Goal: Book appointment/travel/reservation

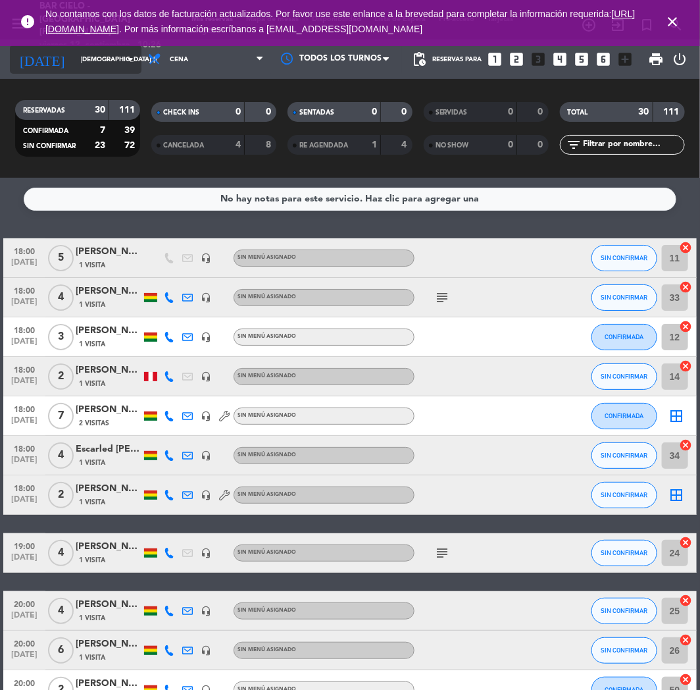
click at [107, 64] on input "[DEMOGRAPHIC_DATA] [DATE]" at bounding box center [118, 59] width 89 height 20
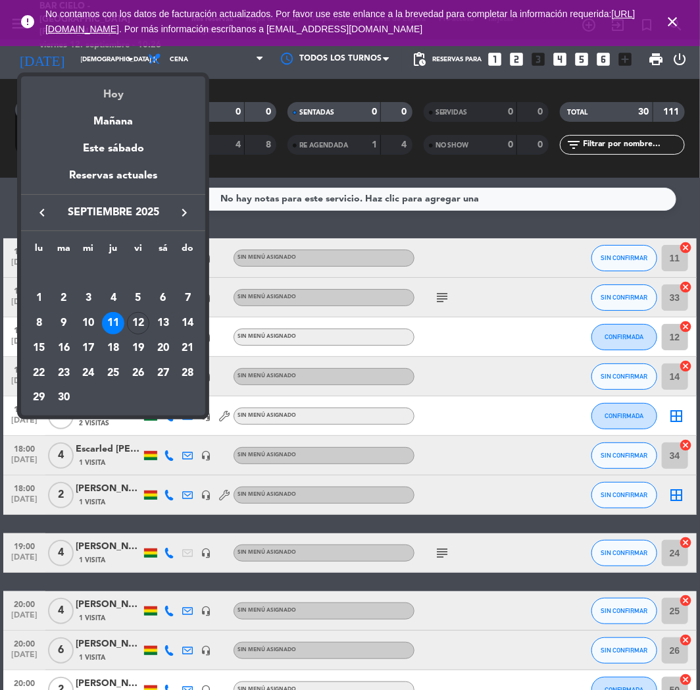
click at [111, 90] on div "Hoy" at bounding box center [113, 89] width 184 height 27
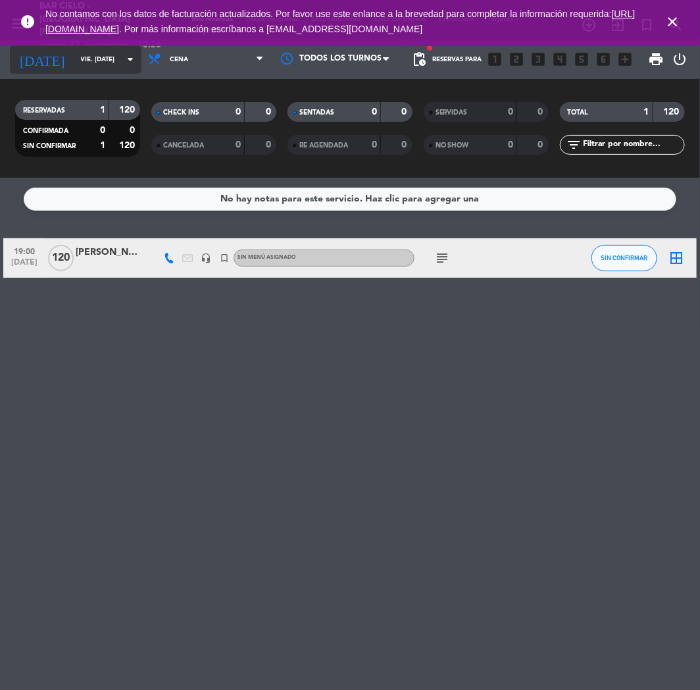
click at [95, 68] on input "vie. [DATE]" at bounding box center [118, 59] width 89 height 20
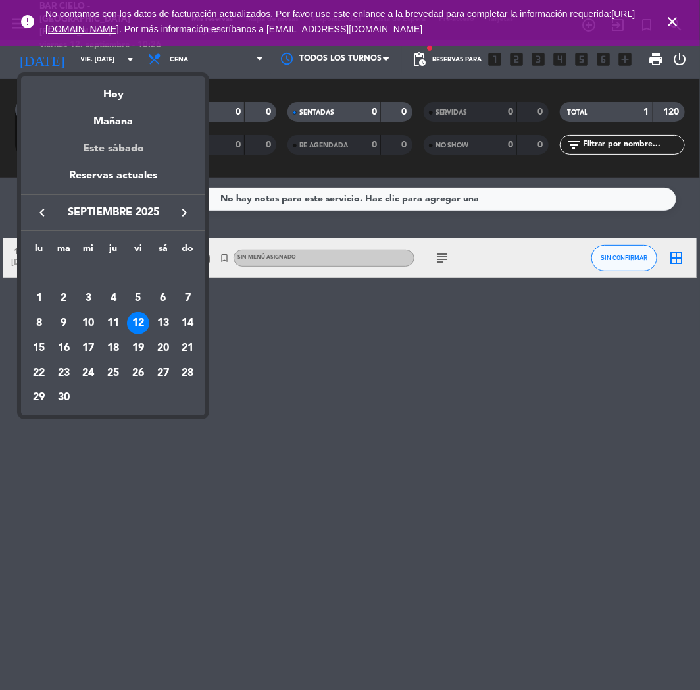
click at [108, 136] on div "Este sábado" at bounding box center [113, 148] width 184 height 37
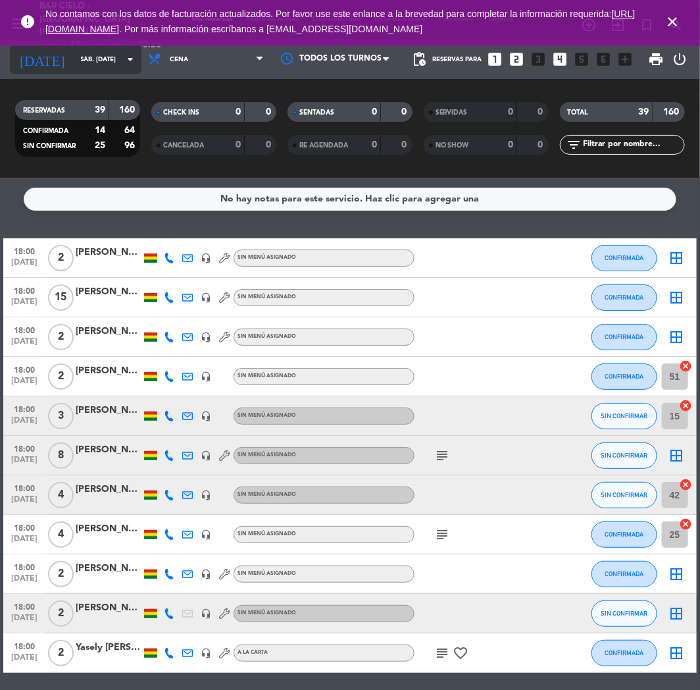
click at [107, 68] on input "sáb. [DATE]" at bounding box center [118, 59] width 89 height 20
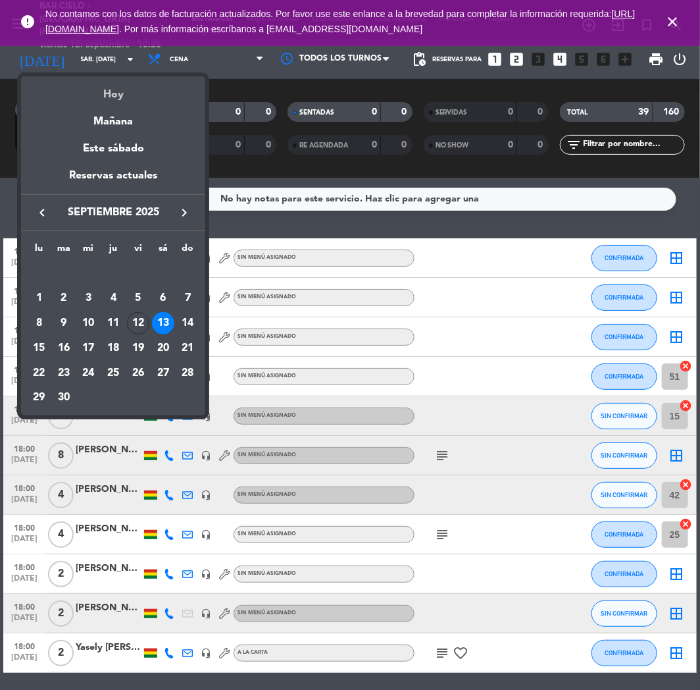
click at [113, 86] on div "Hoy" at bounding box center [113, 89] width 184 height 27
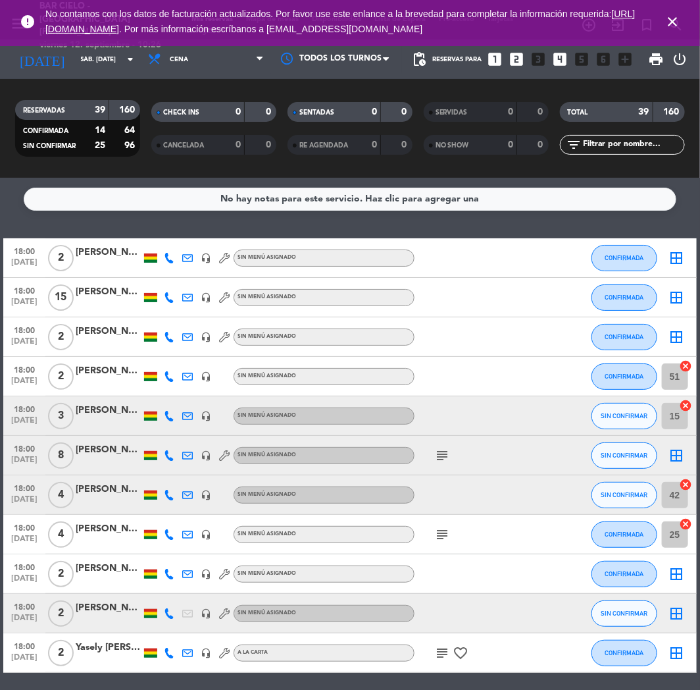
type input "vie. [DATE]"
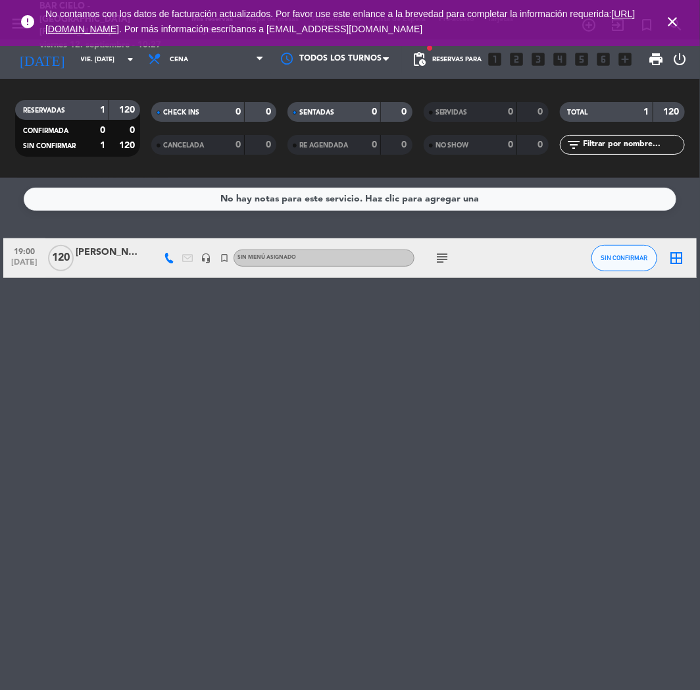
click at [674, 24] on icon "close" at bounding box center [673, 22] width 16 height 16
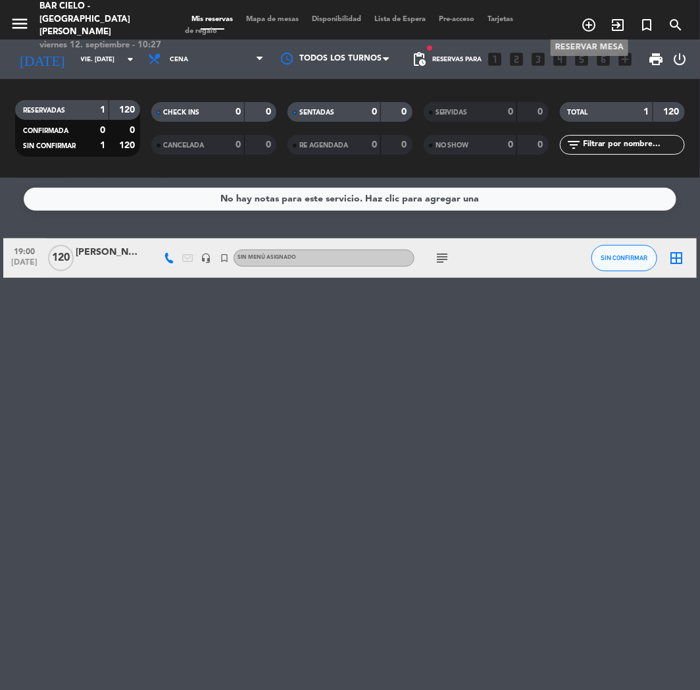
click at [588, 18] on icon "add_circle_outline" at bounding box center [589, 25] width 16 height 16
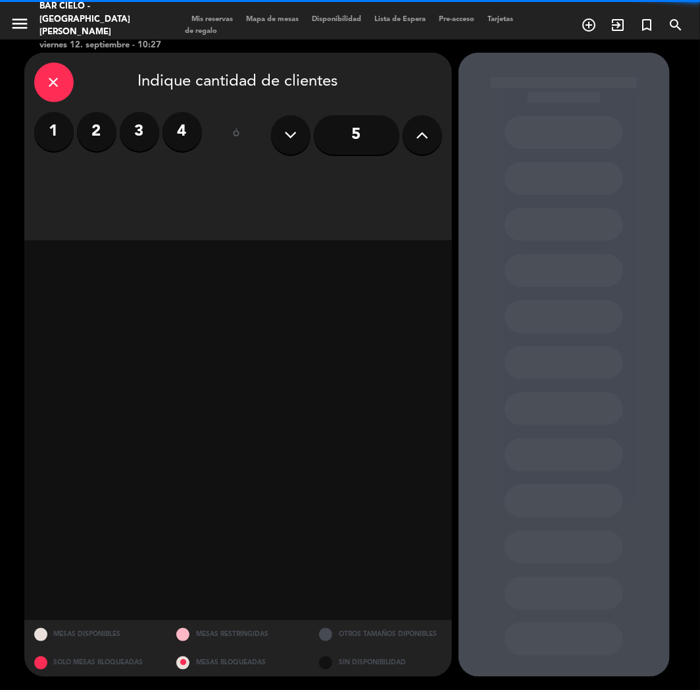
click at [404, 145] on div "5" at bounding box center [356, 135] width 171 height 46
click at [418, 134] on icon at bounding box center [422, 135] width 13 height 20
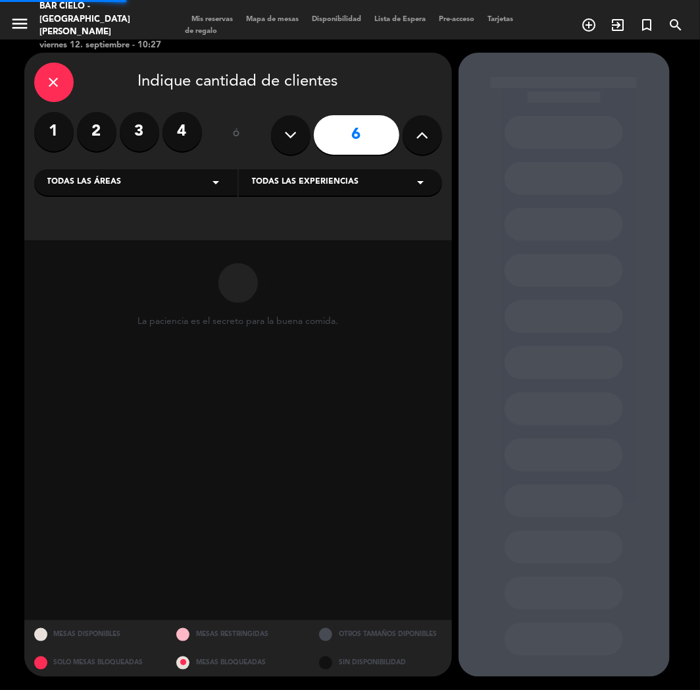
click at [418, 134] on icon at bounding box center [422, 135] width 13 height 20
click at [420, 135] on icon at bounding box center [422, 135] width 13 height 20
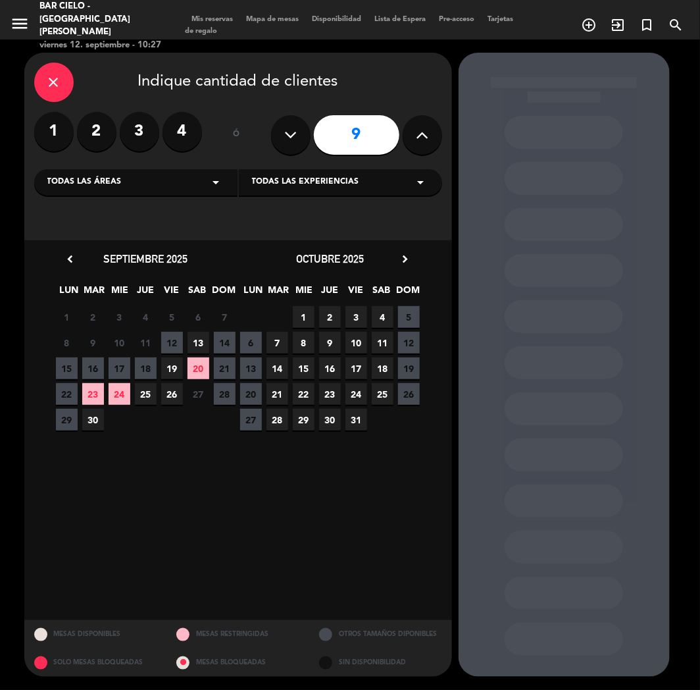
drag, startPoint x: 299, startPoint y: 141, endPoint x: 290, endPoint y: 162, distance: 22.7
click at [299, 141] on button at bounding box center [290, 134] width 39 height 39
type input "8"
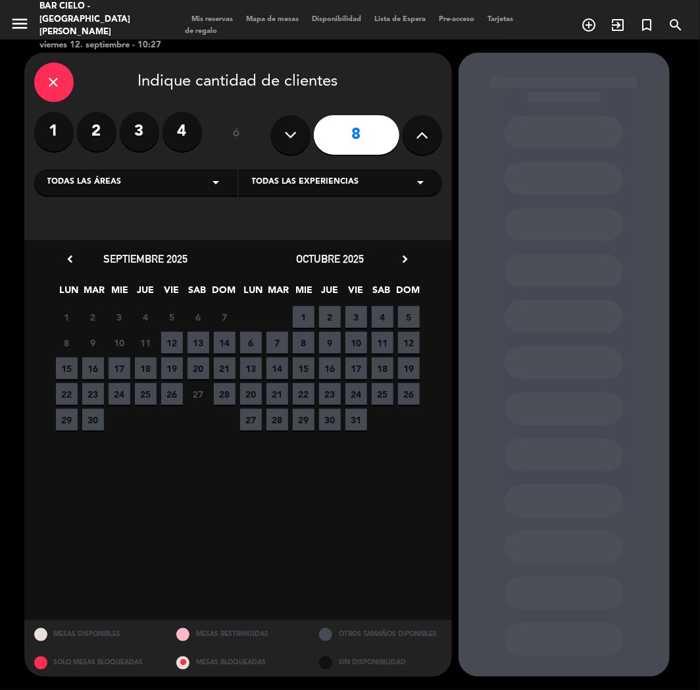
click at [202, 341] on span "13" at bounding box center [199, 343] width 22 height 22
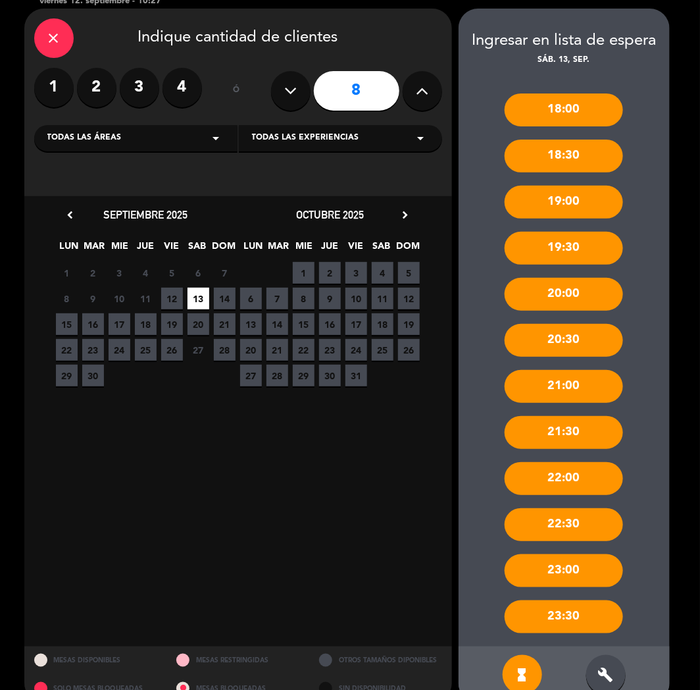
scroll to position [69, 0]
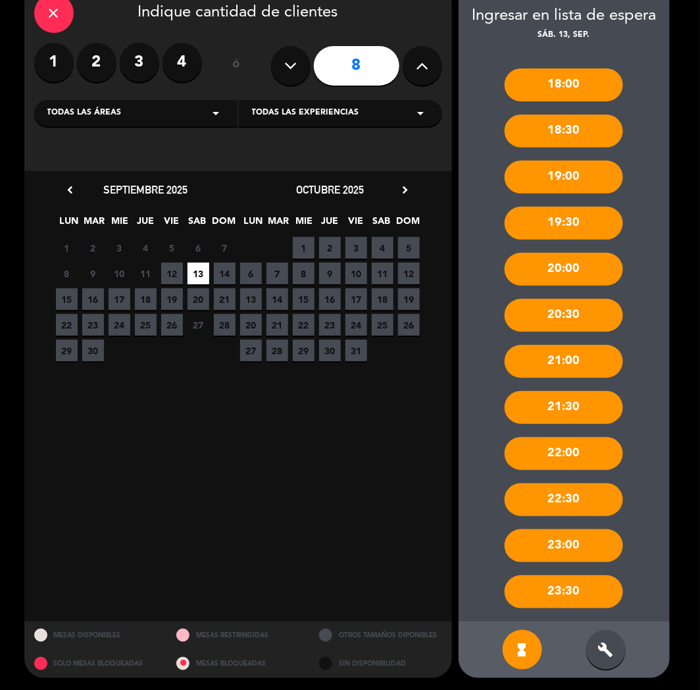
click at [619, 652] on div "build" at bounding box center [605, 649] width 39 height 39
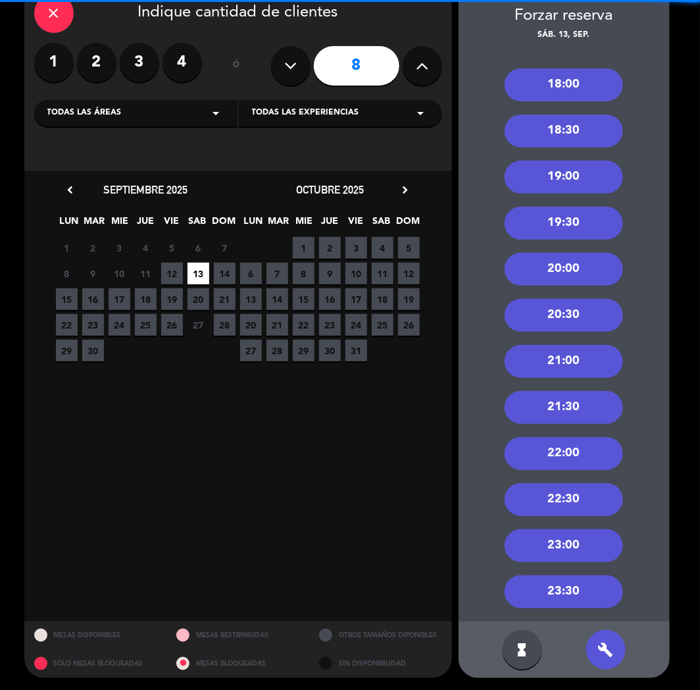
click at [586, 317] on div "20:30" at bounding box center [564, 315] width 118 height 33
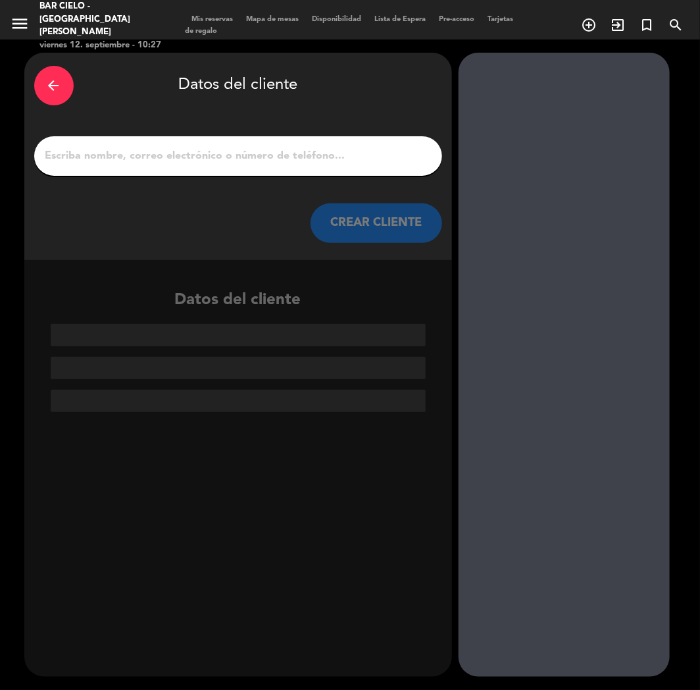
click at [315, 152] on input "1" at bounding box center [238, 156] width 388 height 18
paste input "[PERSON_NAME]"
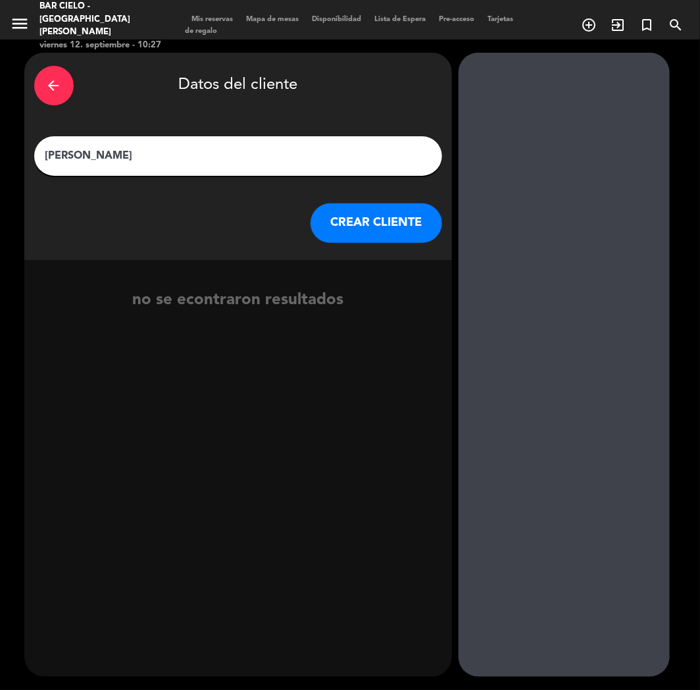
type input "[PERSON_NAME]"
click at [401, 225] on button "CREAR CLIENTE" at bounding box center [377, 222] width 132 height 39
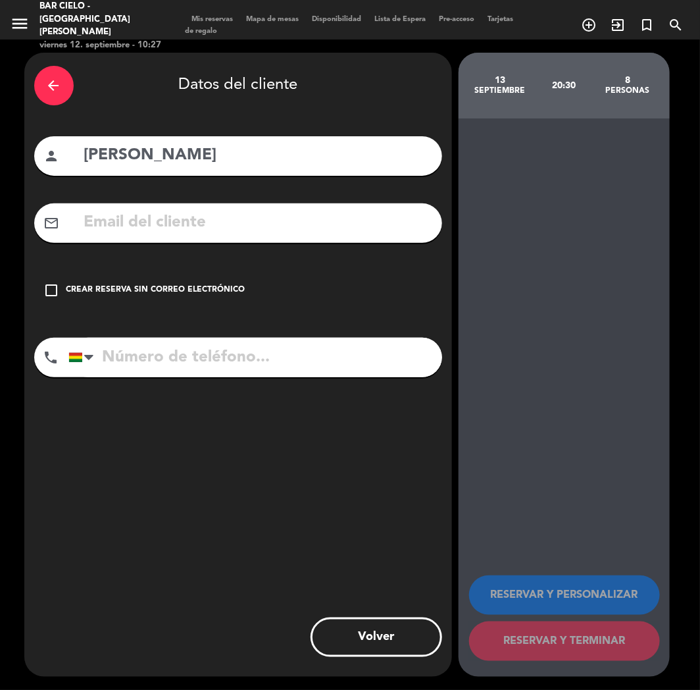
drag, startPoint x: 191, startPoint y: 261, endPoint x: 193, endPoint y: 288, distance: 26.5
click at [192, 261] on div "arrow_back Datos del cliente person [PERSON_NAME] mail_outline check_box_outlin…" at bounding box center [238, 365] width 428 height 624
click at [195, 295] on div "Crear reserva sin correo electrónico" at bounding box center [155, 290] width 179 height 13
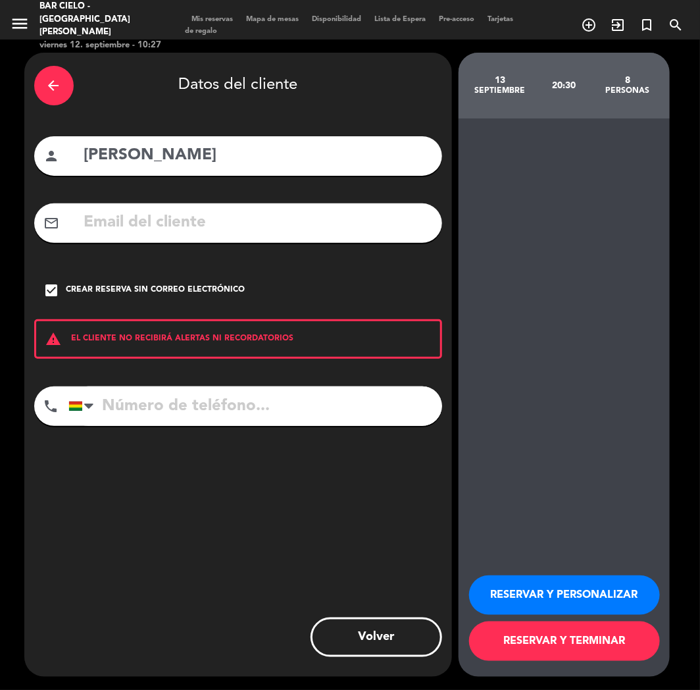
click at [610, 596] on button "RESERVAR Y PERSONALIZAR" at bounding box center [564, 594] width 191 height 39
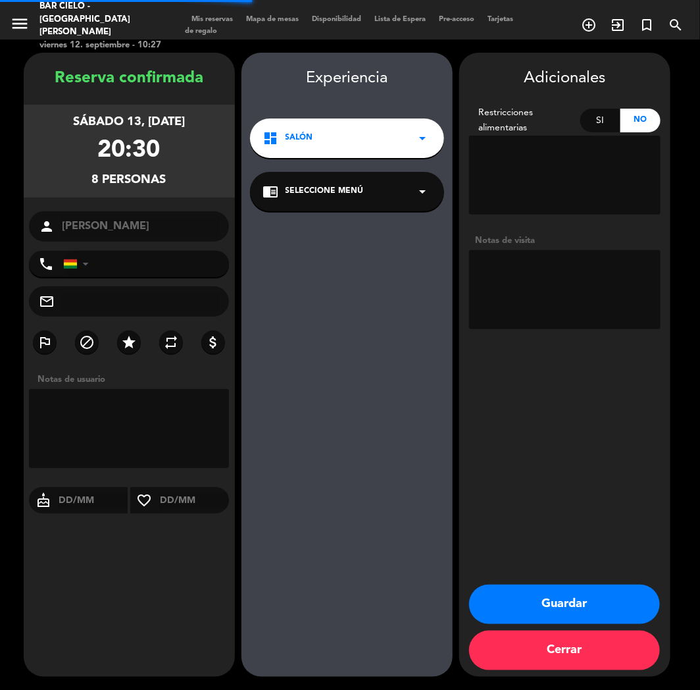
click at [569, 299] on textarea at bounding box center [565, 289] width 192 height 79
type textarea "solicita [PERSON_NAME]"
click at [551, 608] on button "Guardar" at bounding box center [564, 603] width 191 height 39
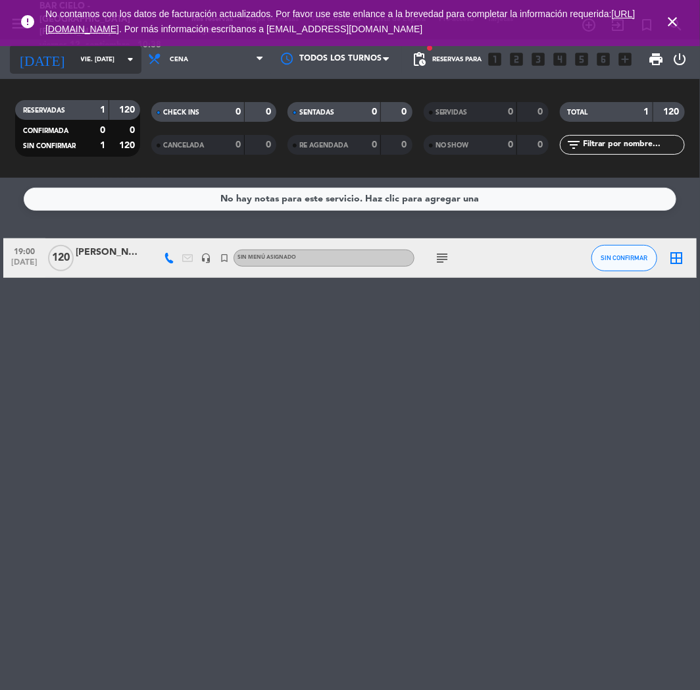
click at [74, 61] on input "vie. [DATE]" at bounding box center [118, 59] width 89 height 20
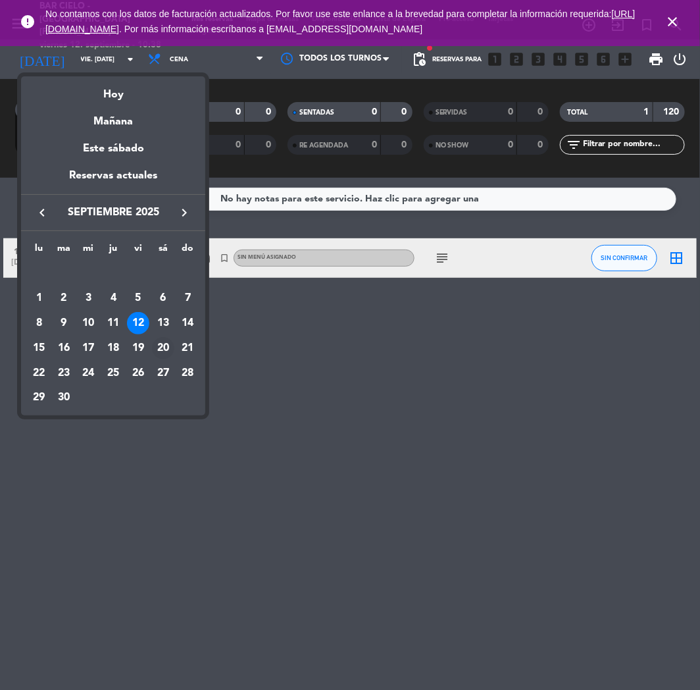
click at [166, 339] on div "20" at bounding box center [163, 348] width 22 height 22
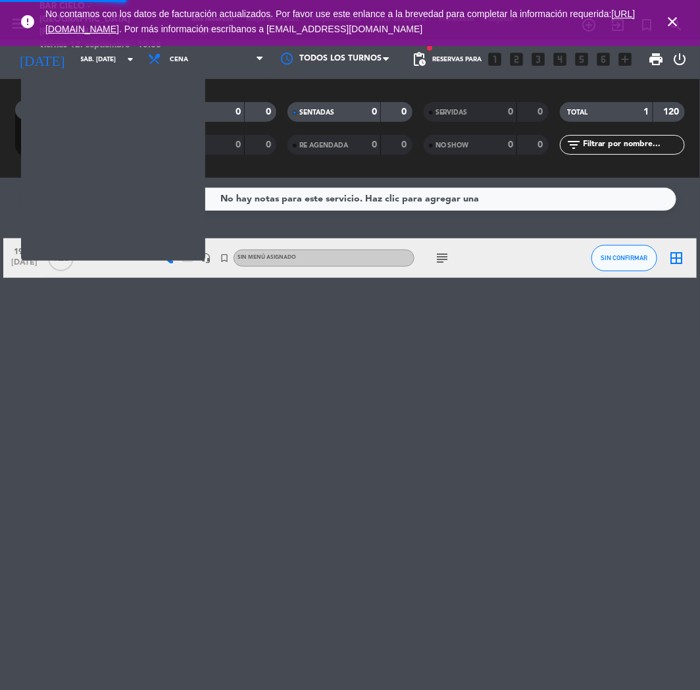
click at [166, 339] on div "No hay notas para este servicio. Haz clic para agregar una 19:00 [DATE] 120 [PE…" at bounding box center [350, 434] width 700 height 512
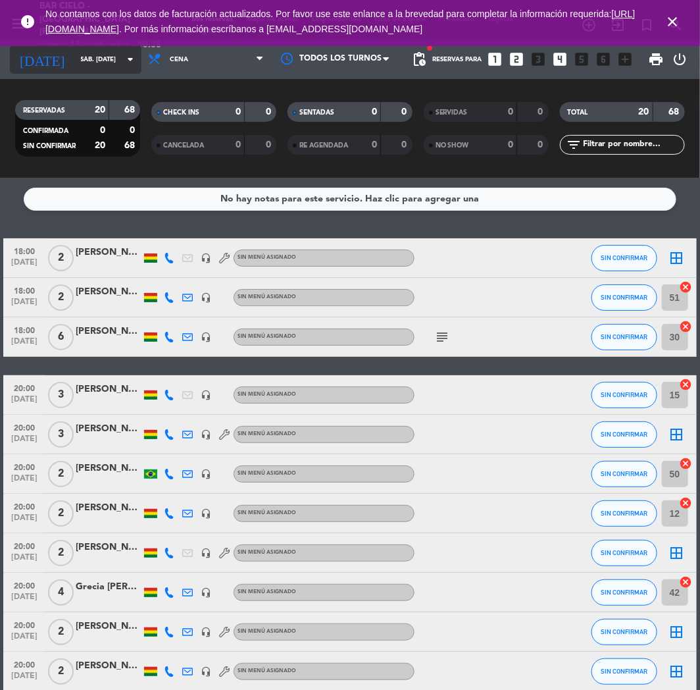
click at [80, 64] on input "sáb. [DATE]" at bounding box center [118, 59] width 89 height 20
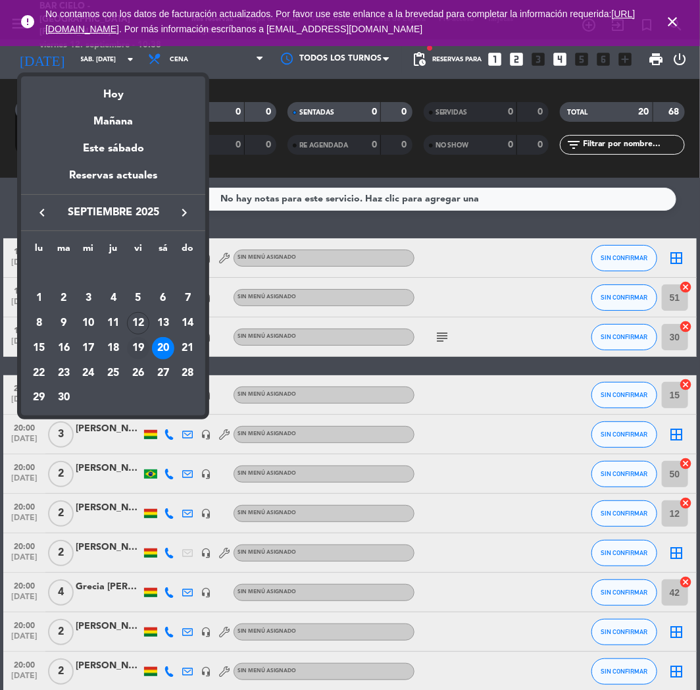
click at [138, 339] on div "19" at bounding box center [138, 348] width 22 height 22
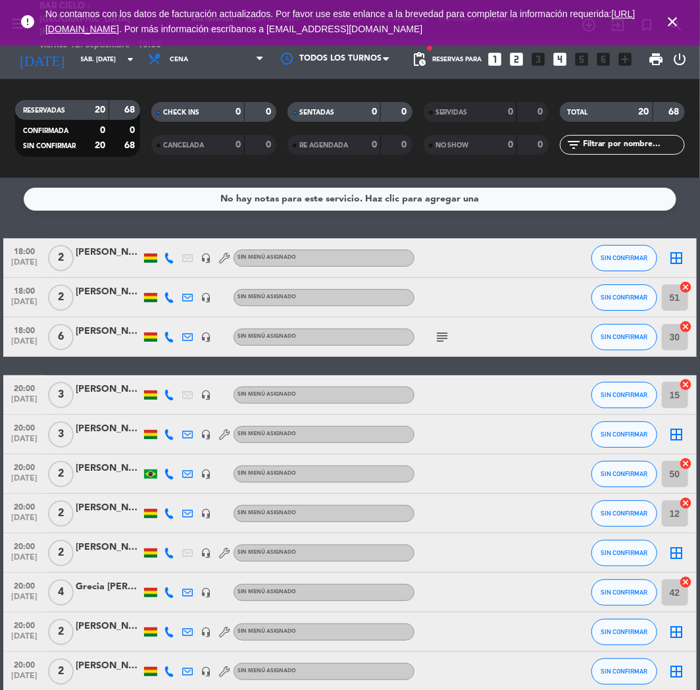
type input "vie. [DATE]"
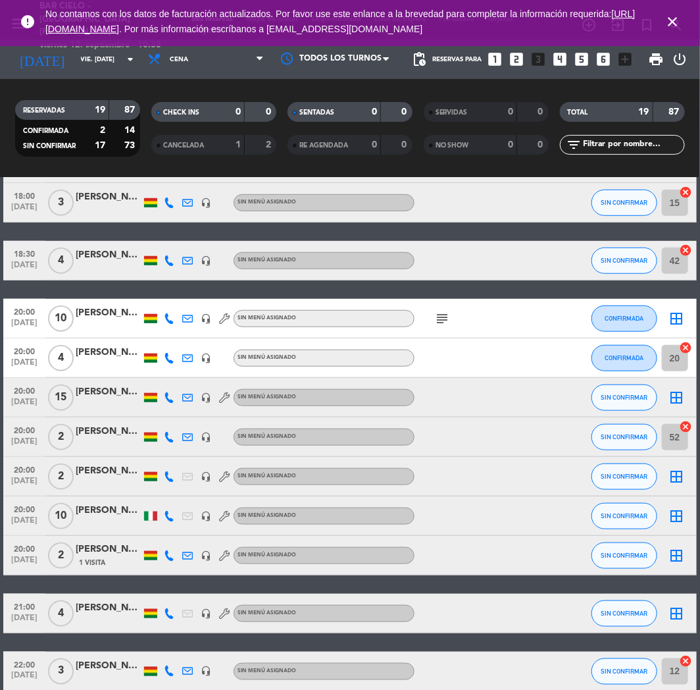
scroll to position [438, 0]
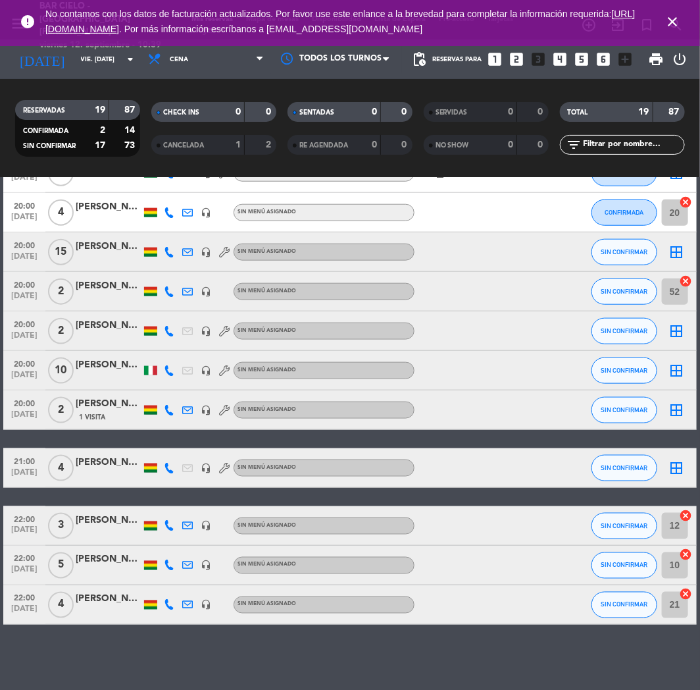
click at [509, 60] on icon "looks_two" at bounding box center [517, 59] width 17 height 17
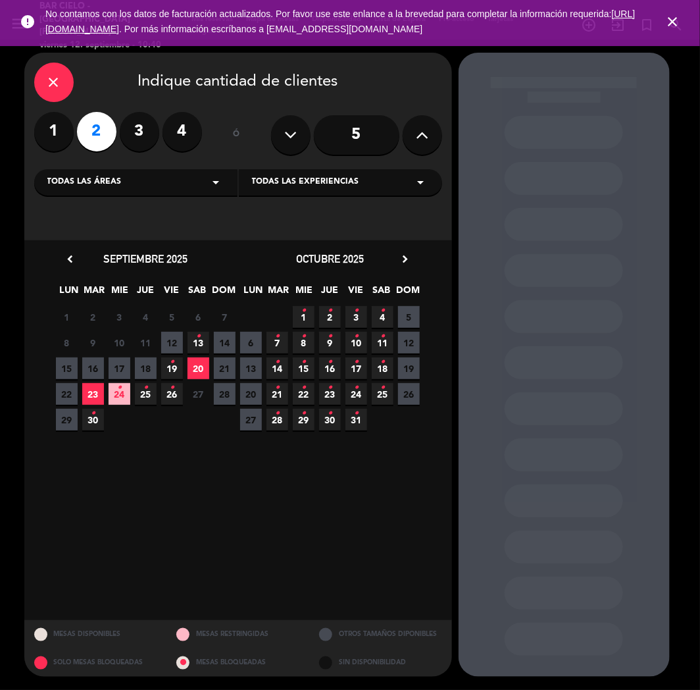
click at [48, 81] on icon "close" at bounding box center [54, 82] width 16 height 16
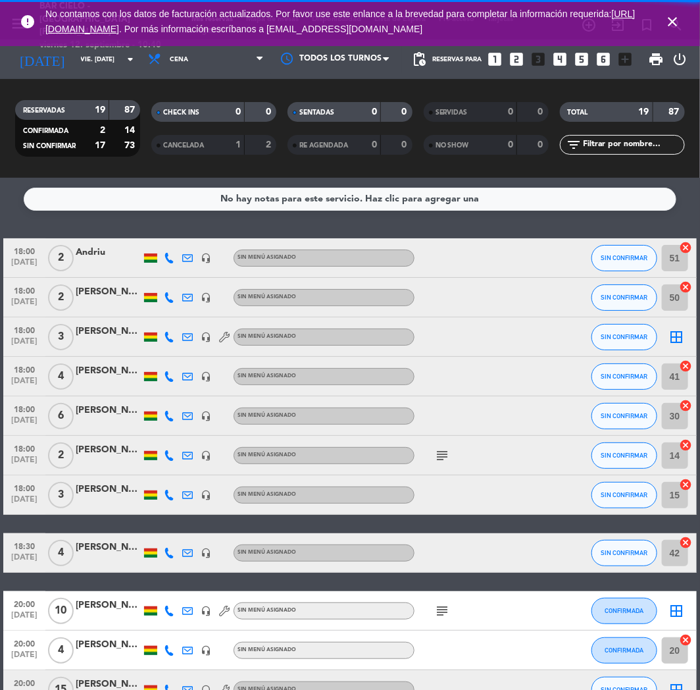
click at [515, 61] on icon "looks_two" at bounding box center [517, 59] width 17 height 17
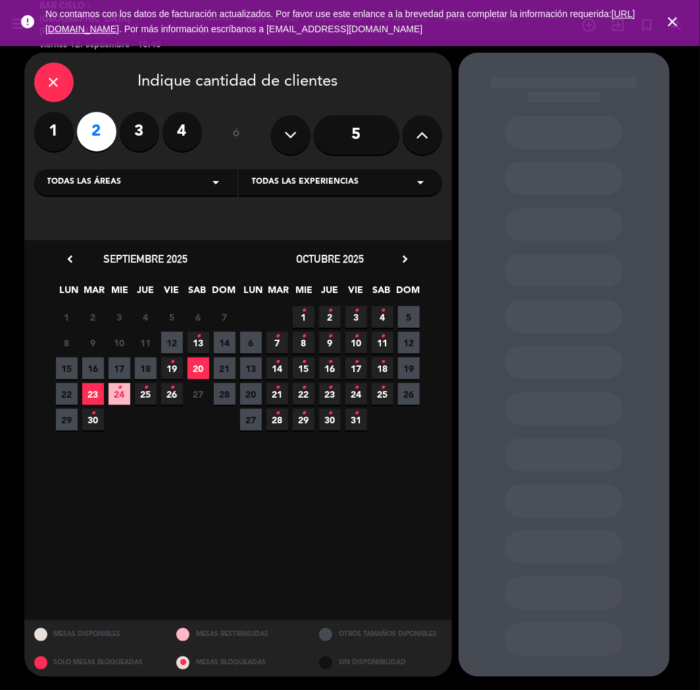
click at [205, 370] on span "20" at bounding box center [199, 368] width 22 height 22
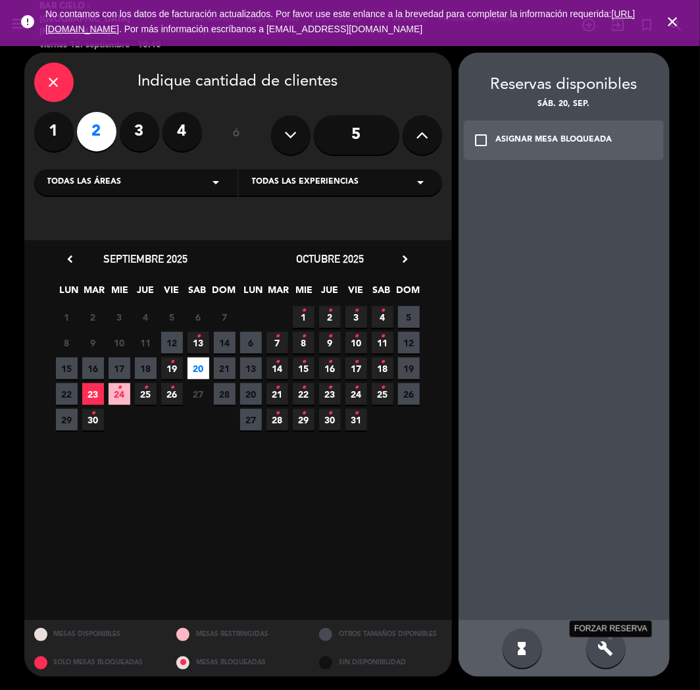
click at [609, 650] on icon "build" at bounding box center [606, 648] width 16 height 16
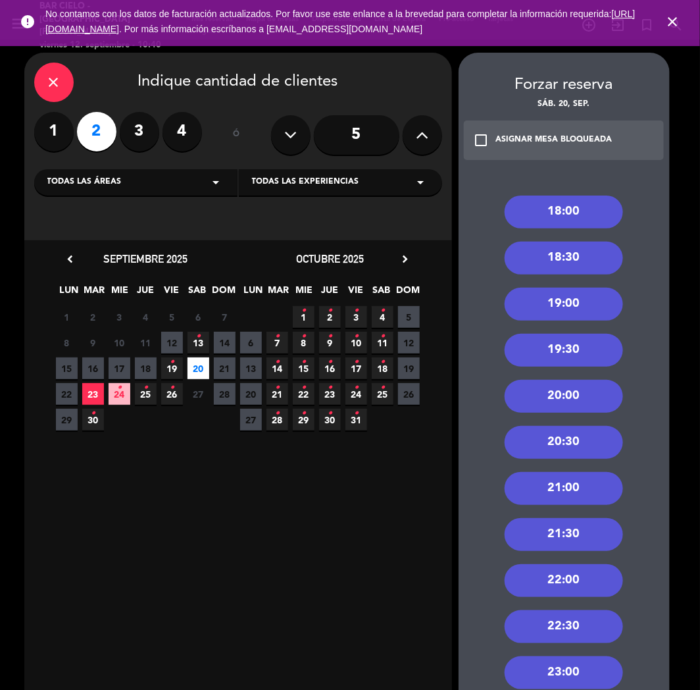
click at [586, 573] on div "22:00" at bounding box center [564, 580] width 118 height 33
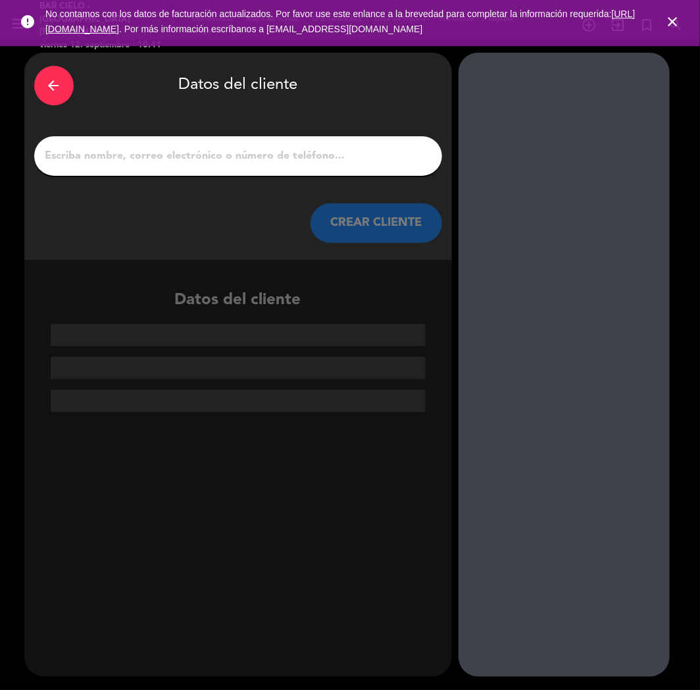
click at [324, 159] on input "1" at bounding box center [238, 156] width 388 height 18
paste input "[PERSON_NAME] [PERSON_NAME]"
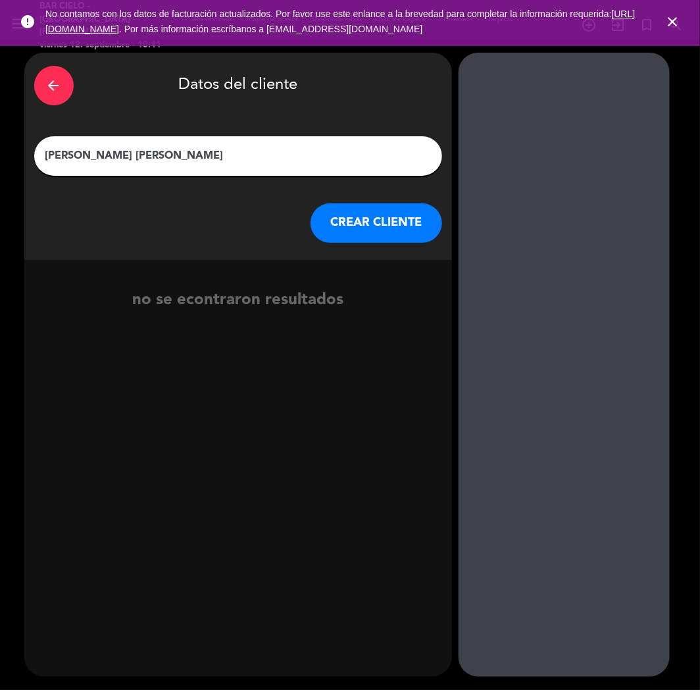
type input "[PERSON_NAME] [PERSON_NAME]"
click at [364, 228] on button "CREAR CLIENTE" at bounding box center [377, 222] width 132 height 39
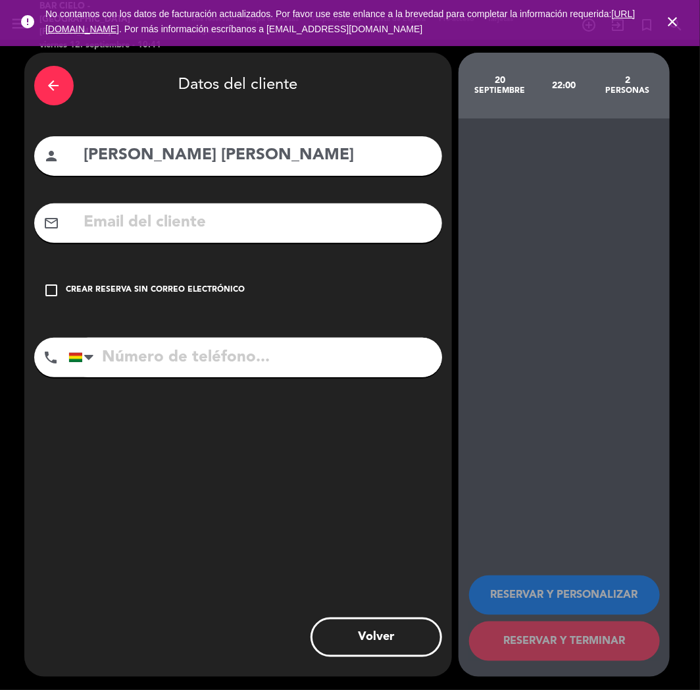
click at [135, 292] on div "Crear reserva sin correo electrónico" at bounding box center [155, 290] width 179 height 13
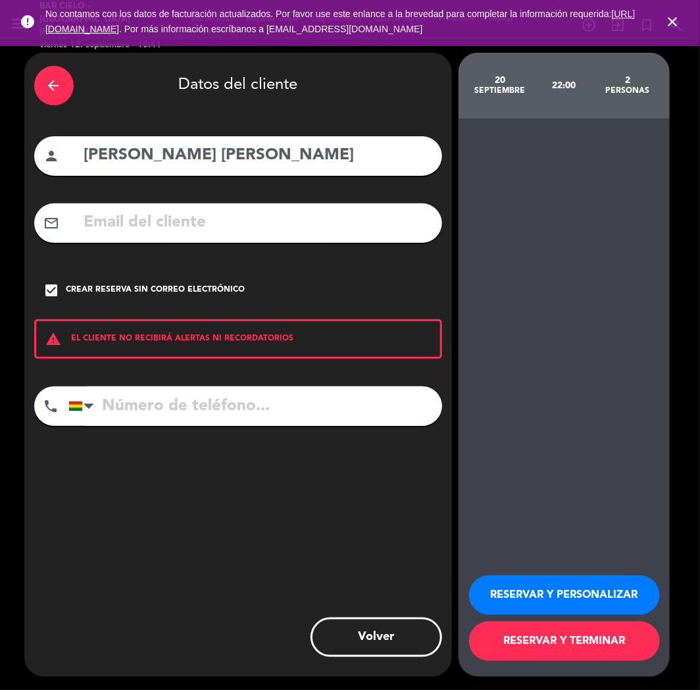
click at [261, 417] on input "tel" at bounding box center [255, 405] width 374 height 39
type input "78564547"
click at [573, 588] on button "RESERVAR Y PERSONALIZAR" at bounding box center [564, 594] width 191 height 39
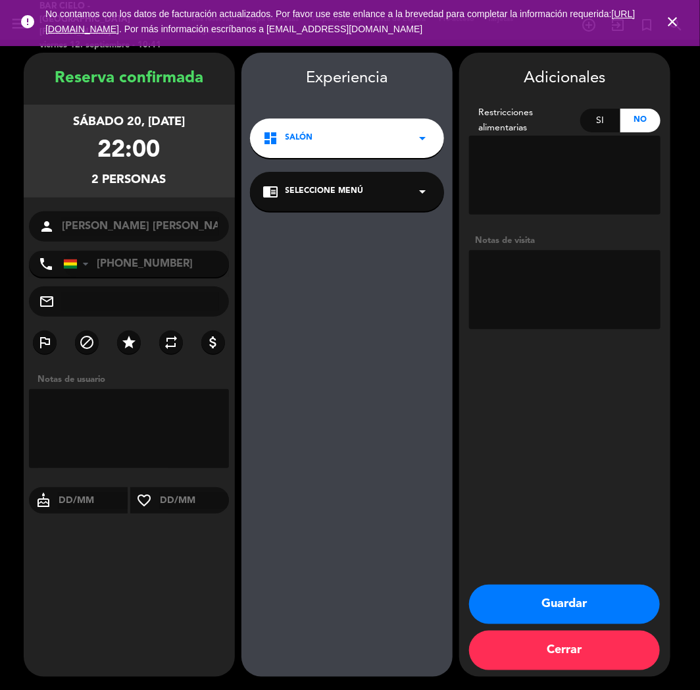
click at [525, 598] on button "Guardar" at bounding box center [564, 603] width 191 height 39
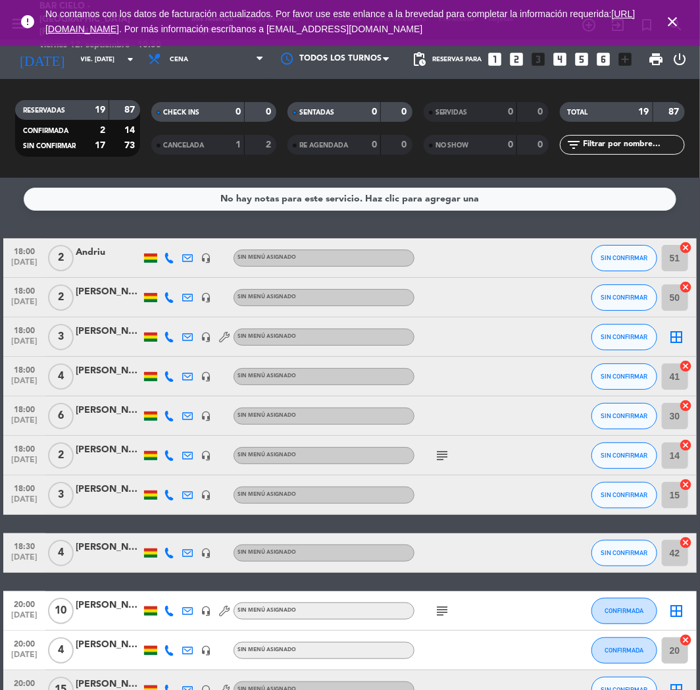
click at [672, 27] on icon "close" at bounding box center [673, 22] width 16 height 16
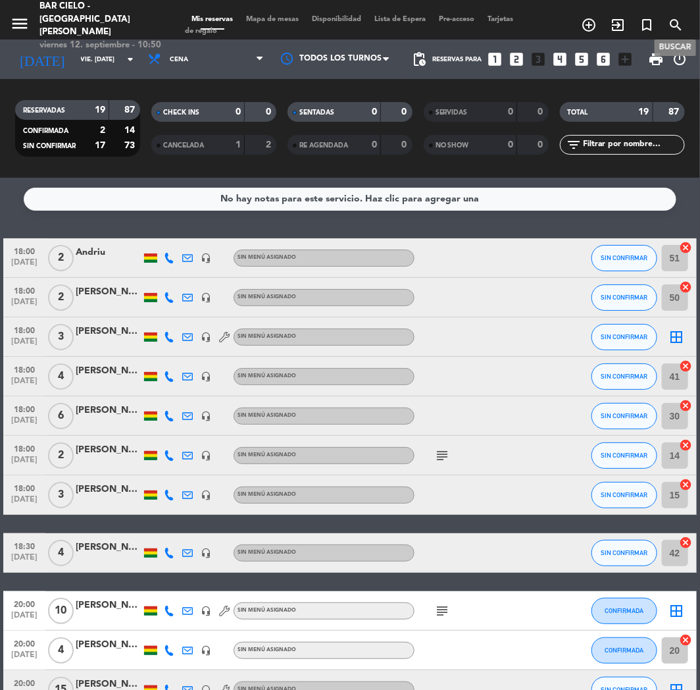
click at [681, 20] on icon "search" at bounding box center [676, 25] width 16 height 16
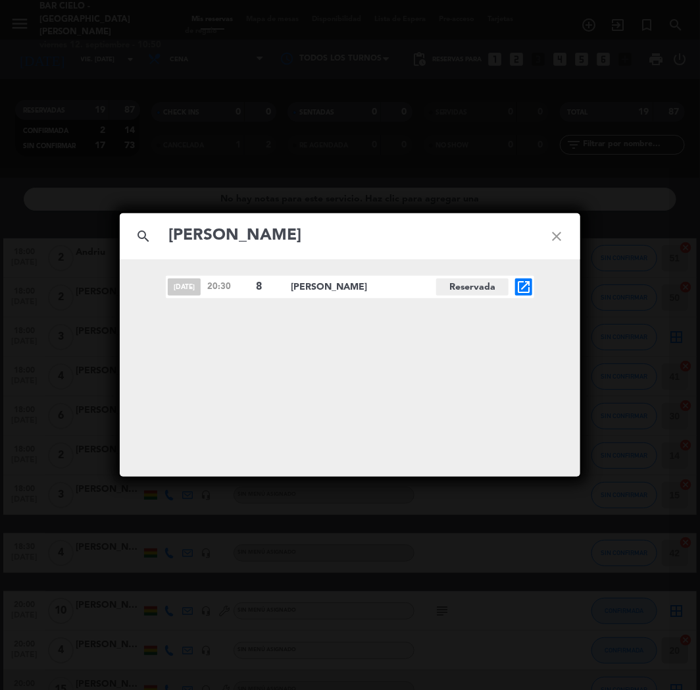
type input "[PERSON_NAME]"
click at [528, 286] on icon "open_in_new" at bounding box center [524, 287] width 16 height 16
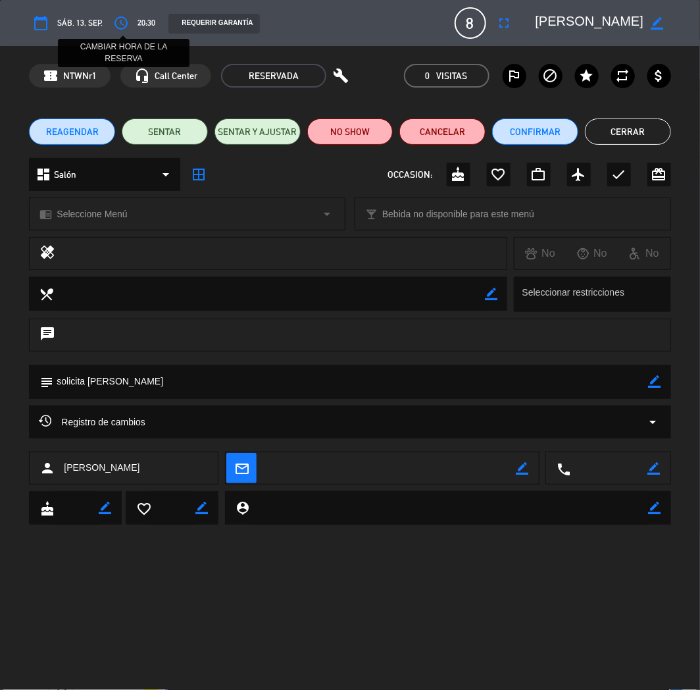
click at [136, 18] on div "access_time CAMBIAR HORA DE LA RESERVA 20:30" at bounding box center [132, 23] width 46 height 24
click at [125, 21] on icon "access_time" at bounding box center [121, 23] width 16 height 16
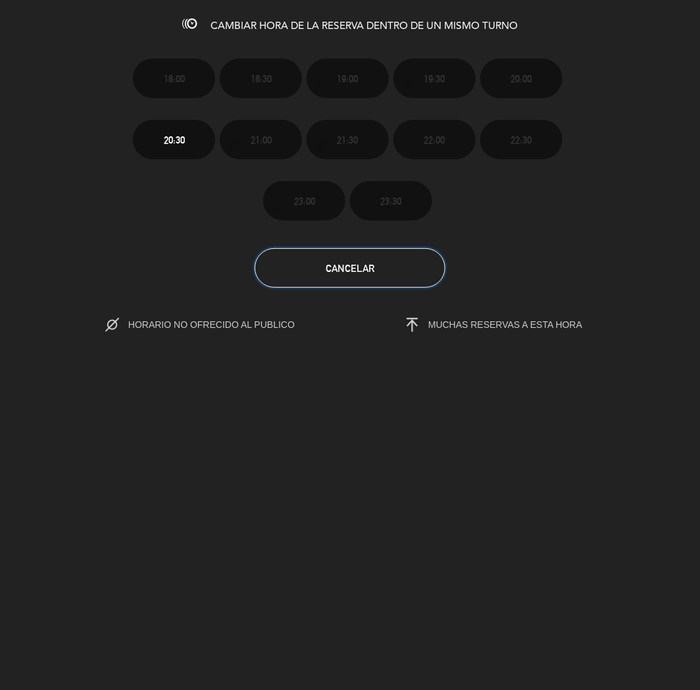
click at [380, 254] on button "Cancelar" at bounding box center [350, 267] width 191 height 39
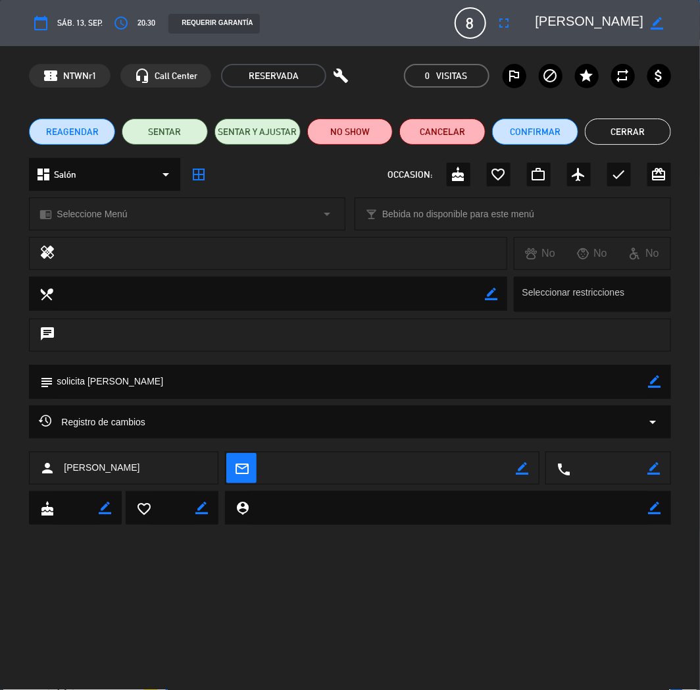
click at [106, 120] on button "REAGENDAR" at bounding box center [72, 131] width 86 height 26
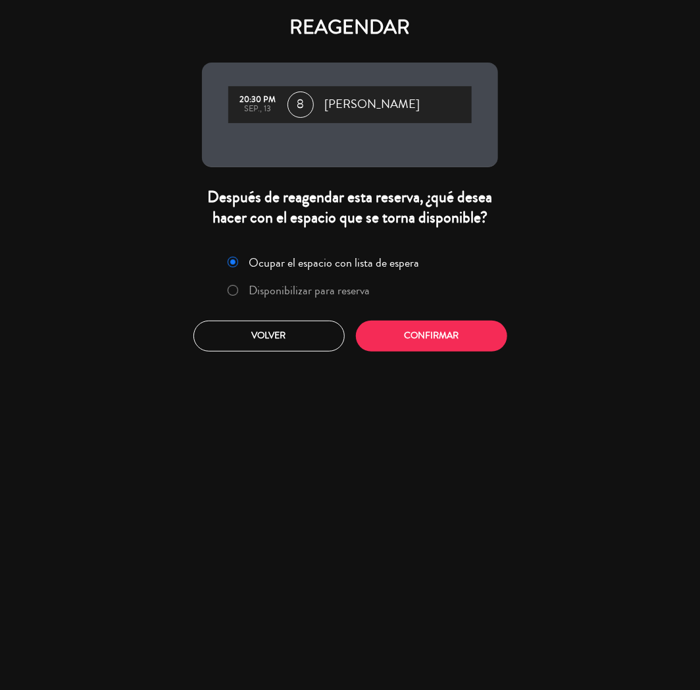
click at [332, 286] on label "Disponibilizar para reserva" at bounding box center [309, 290] width 121 height 12
click at [438, 337] on button "Confirmar" at bounding box center [431, 335] width 151 height 31
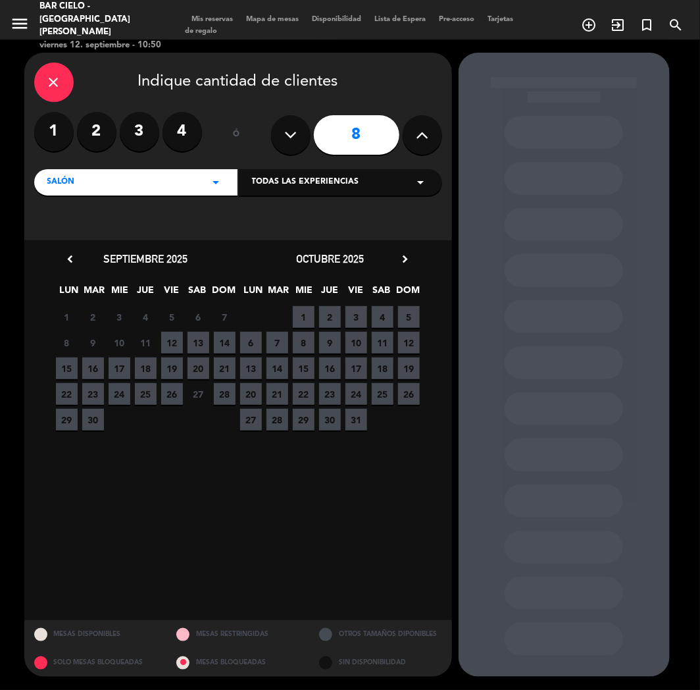
click at [255, 371] on span "13" at bounding box center [251, 368] width 22 height 22
click at [193, 340] on span "13" at bounding box center [199, 343] width 22 height 22
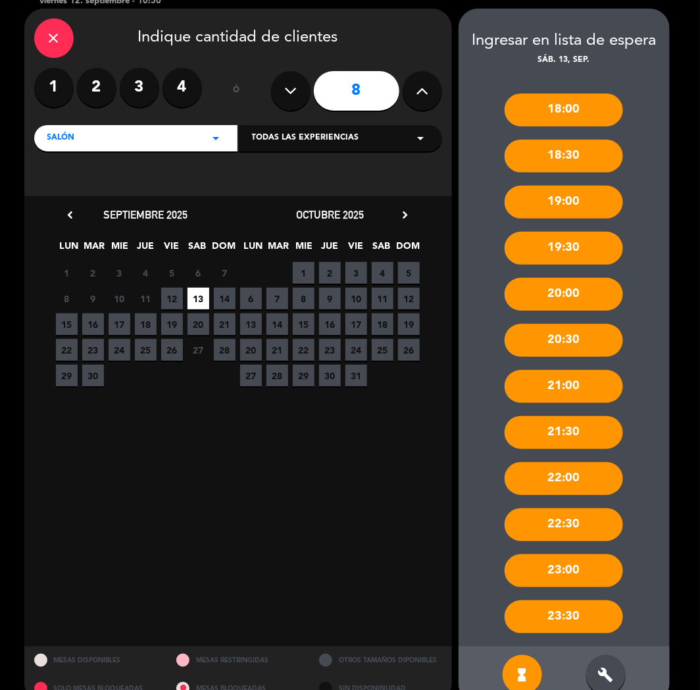
scroll to position [69, 0]
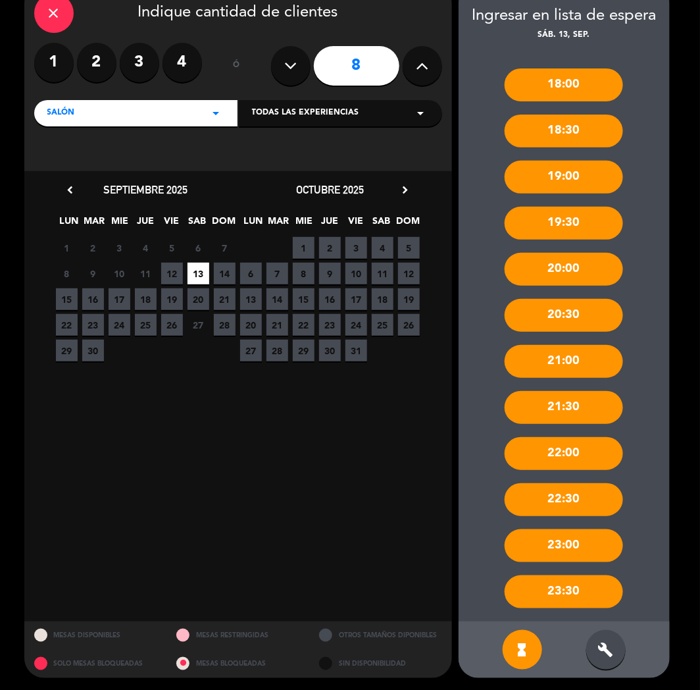
click at [617, 655] on div "build" at bounding box center [605, 649] width 39 height 39
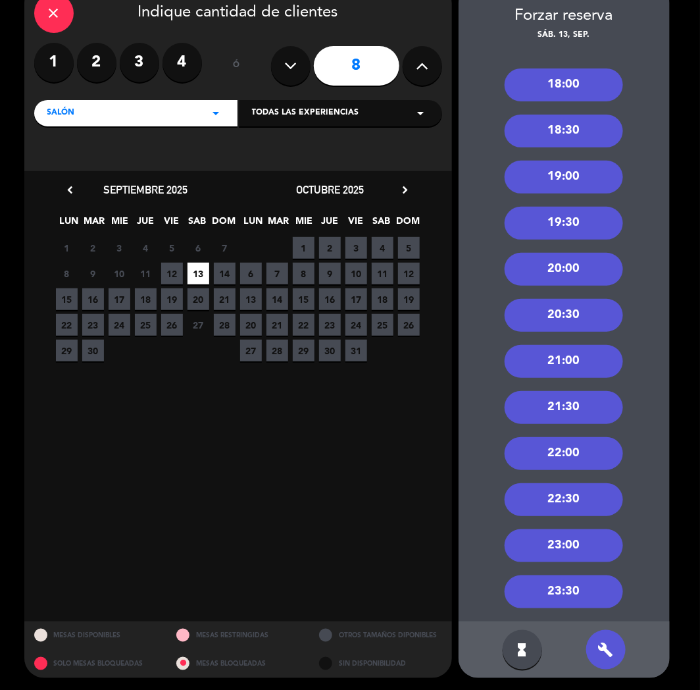
click at [594, 407] on div "21:30" at bounding box center [564, 407] width 118 height 33
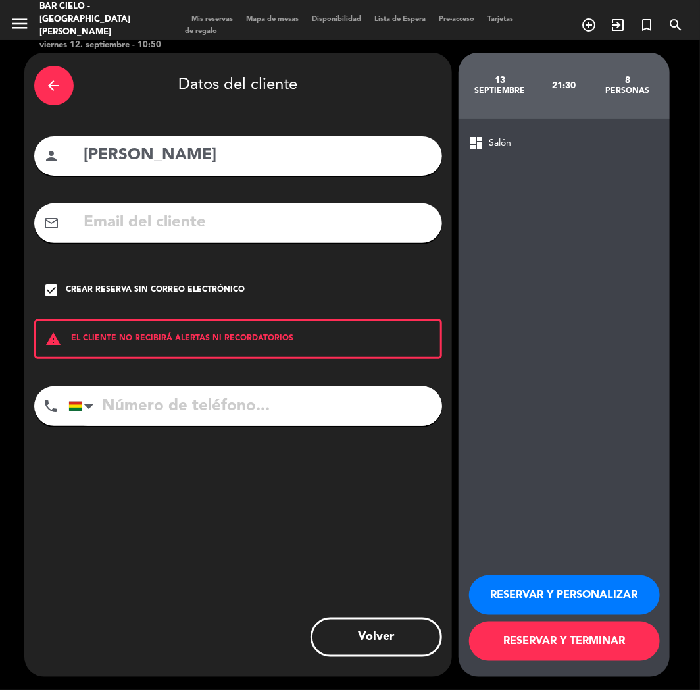
scroll to position [0, 0]
click at [633, 591] on button "RESERVAR Y PERSONALIZAR" at bounding box center [564, 594] width 191 height 39
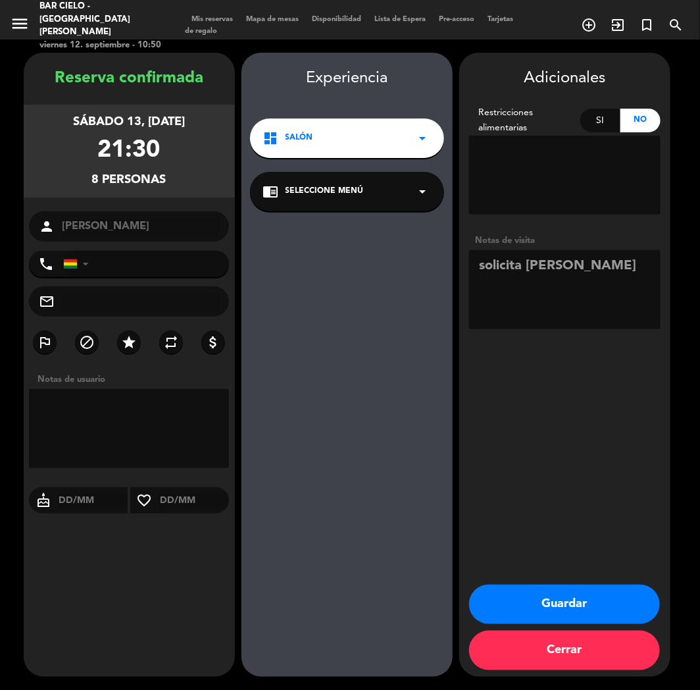
click at [546, 599] on button "Guardar" at bounding box center [564, 603] width 191 height 39
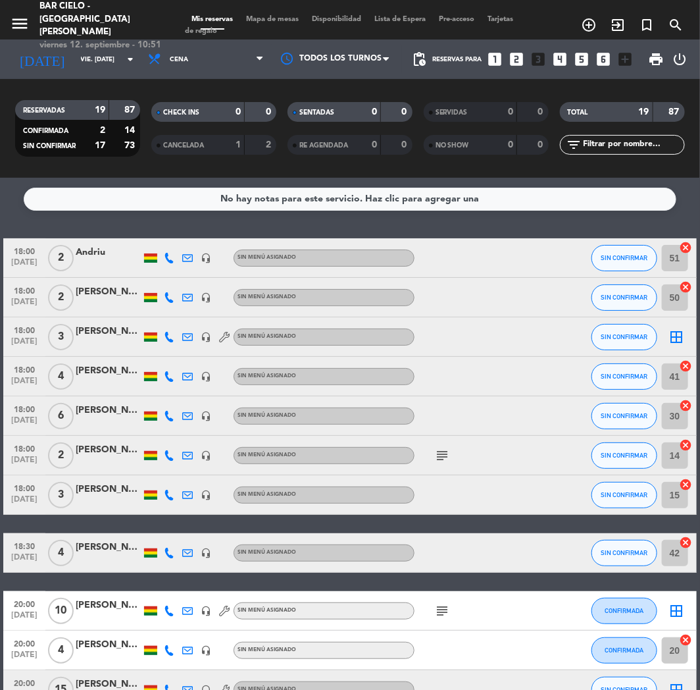
click at [579, 61] on icon "looks_5" at bounding box center [582, 59] width 17 height 17
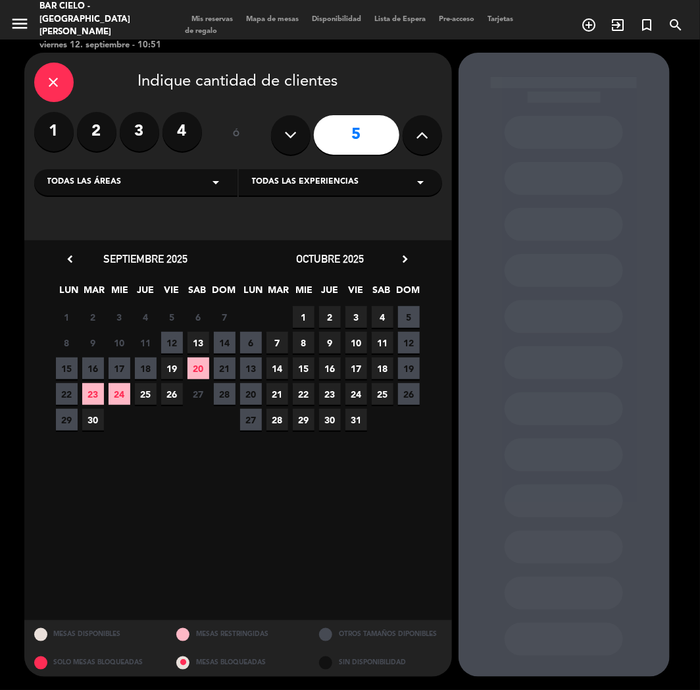
click at [196, 367] on span "20" at bounding box center [199, 368] width 22 height 22
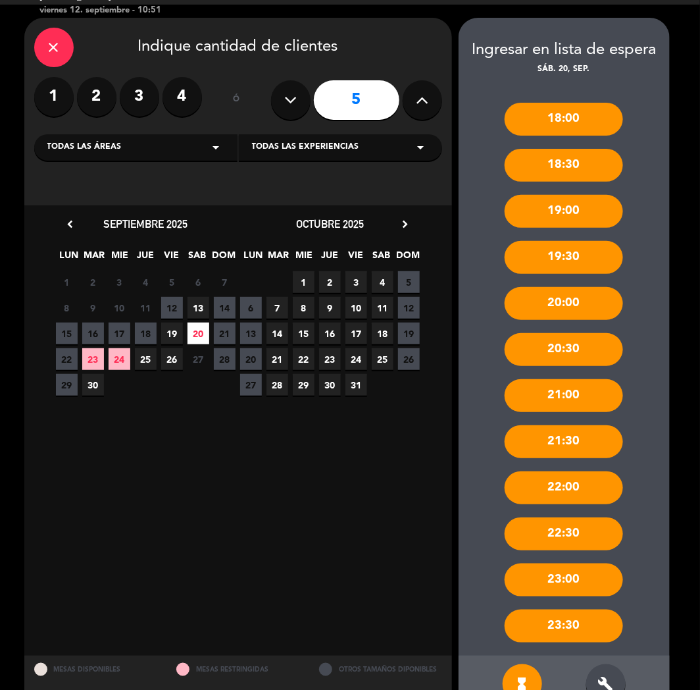
scroll to position [69, 0]
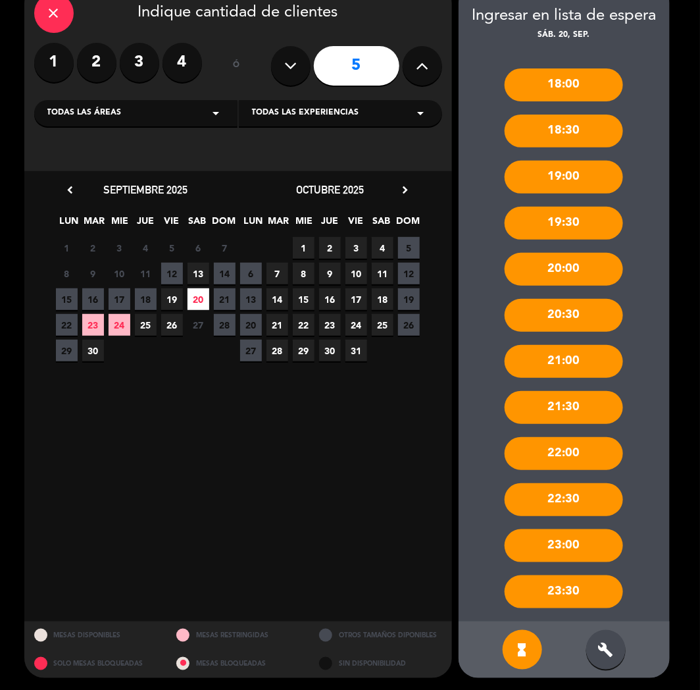
click at [621, 643] on div "build" at bounding box center [605, 649] width 39 height 39
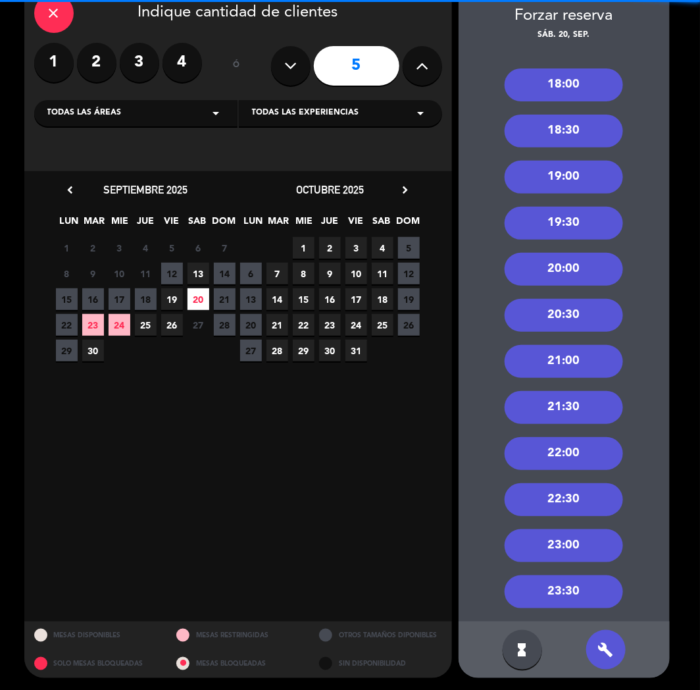
click at [594, 82] on div "18:00" at bounding box center [564, 84] width 118 height 33
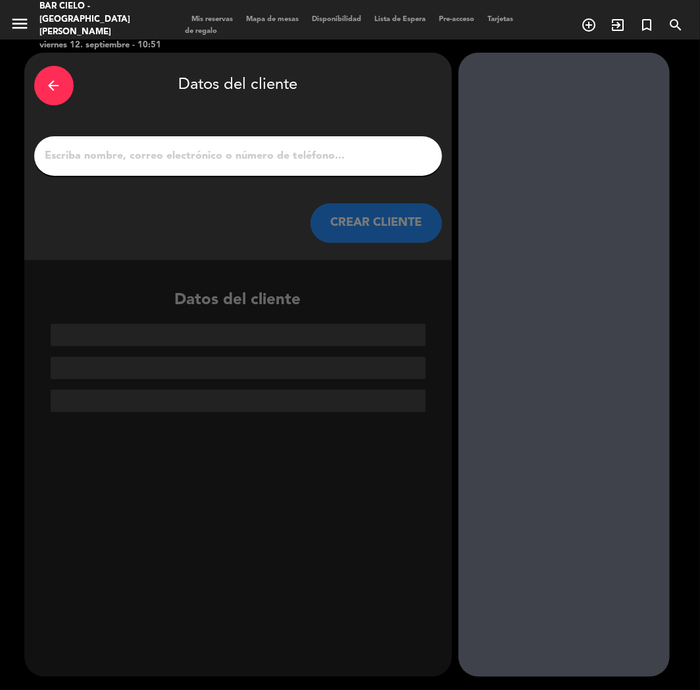
scroll to position [0, 0]
click at [294, 157] on input "1" at bounding box center [238, 156] width 388 height 18
paste input "[PERSON_NAME]"
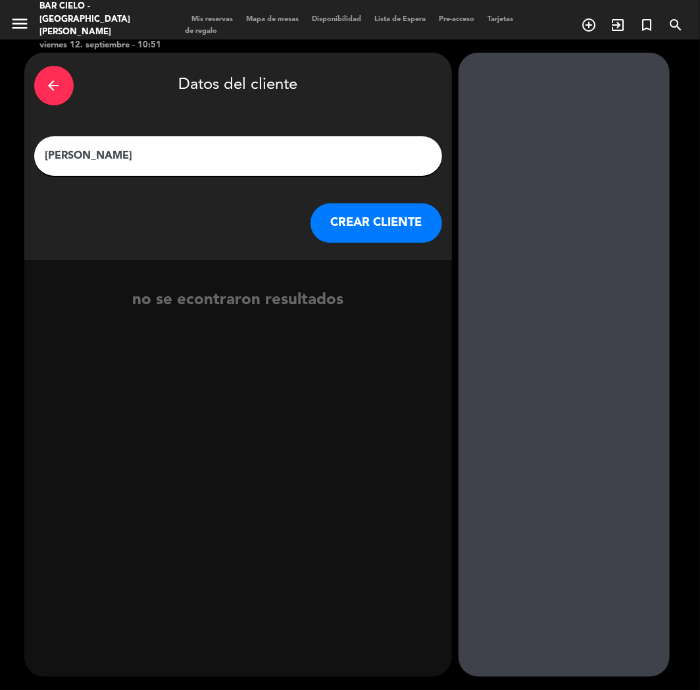
type input "[PERSON_NAME]"
click at [345, 232] on button "CREAR CLIENTE" at bounding box center [377, 222] width 132 height 39
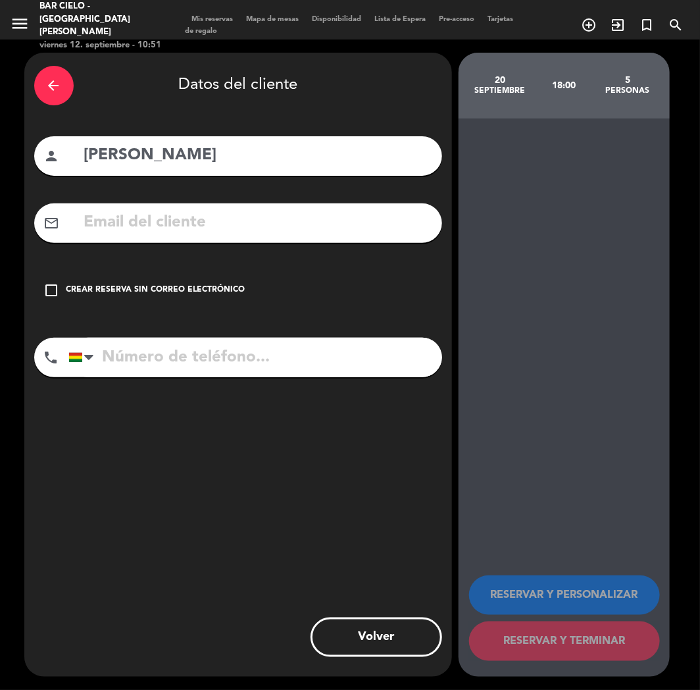
drag, startPoint x: 275, startPoint y: 205, endPoint x: 274, endPoint y: 215, distance: 9.9
click at [275, 205] on div "mail_outline" at bounding box center [238, 222] width 408 height 39
click at [274, 217] on input "text" at bounding box center [257, 222] width 349 height 27
paste input "[PERSON_NAME][EMAIL_ADDRESS][PERSON_NAME][DOMAIN_NAME]"
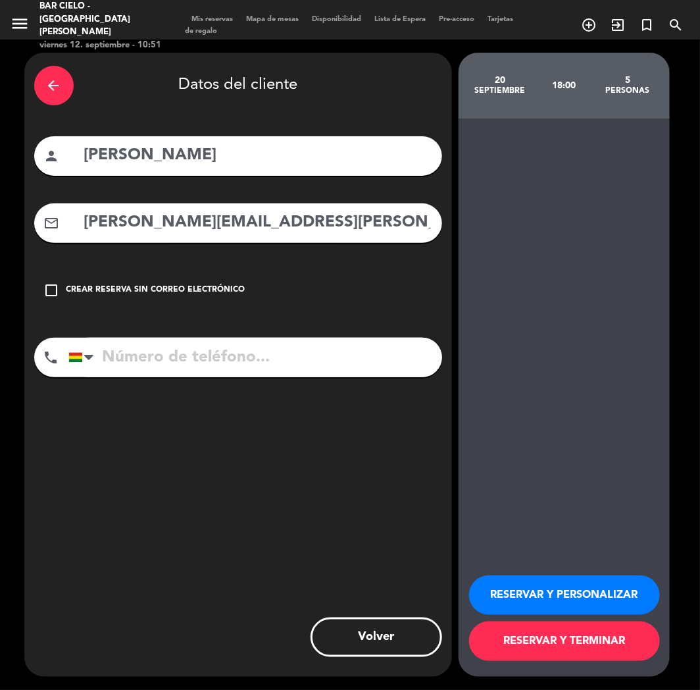
type input "[PERSON_NAME][EMAIL_ADDRESS][PERSON_NAME][DOMAIN_NAME]"
click at [301, 352] on input "tel" at bounding box center [255, 357] width 374 height 39
paste input "71331003"
type input "71331003"
click at [625, 594] on button "RESERVAR Y PERSONALIZAR" at bounding box center [564, 594] width 191 height 39
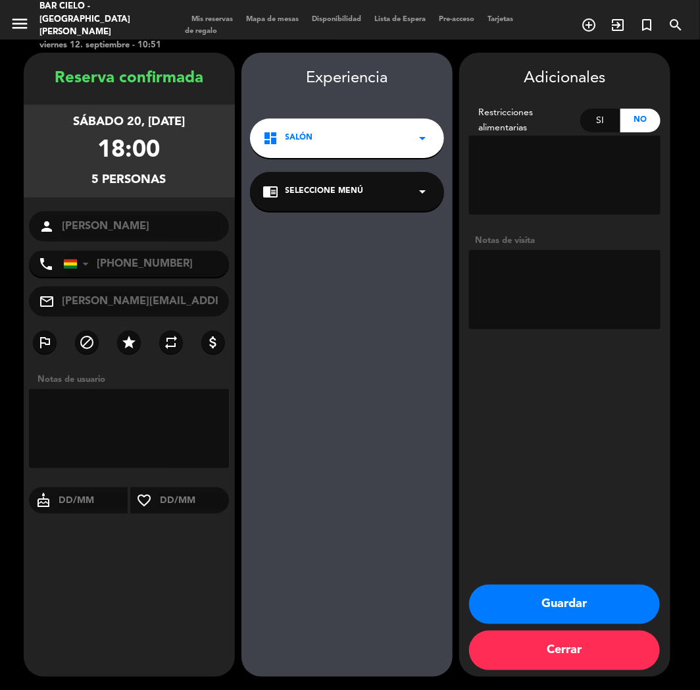
click at [619, 594] on button "Guardar" at bounding box center [564, 603] width 191 height 39
